Goal: Navigation & Orientation: Find specific page/section

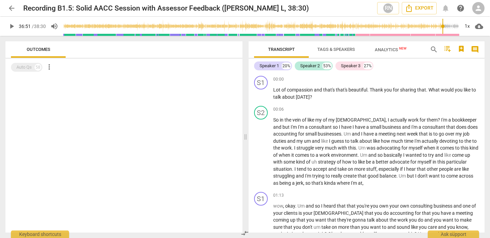
scroll to position [4158, 0]
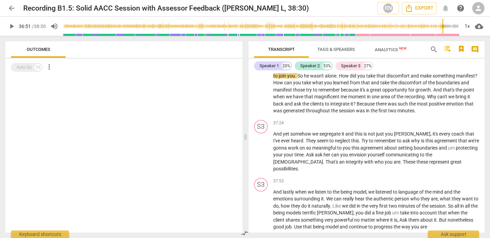
click at [8, 7] on span "arrow_back" at bounding box center [12, 8] width 8 height 8
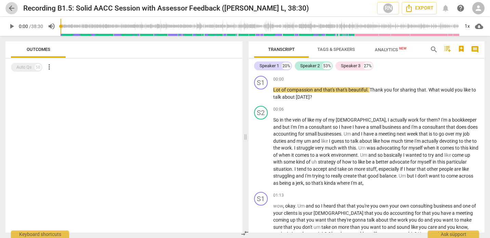
click at [10, 7] on span "arrow_back" at bounding box center [12, 8] width 8 height 8
